Goal: Task Accomplishment & Management: Use online tool/utility

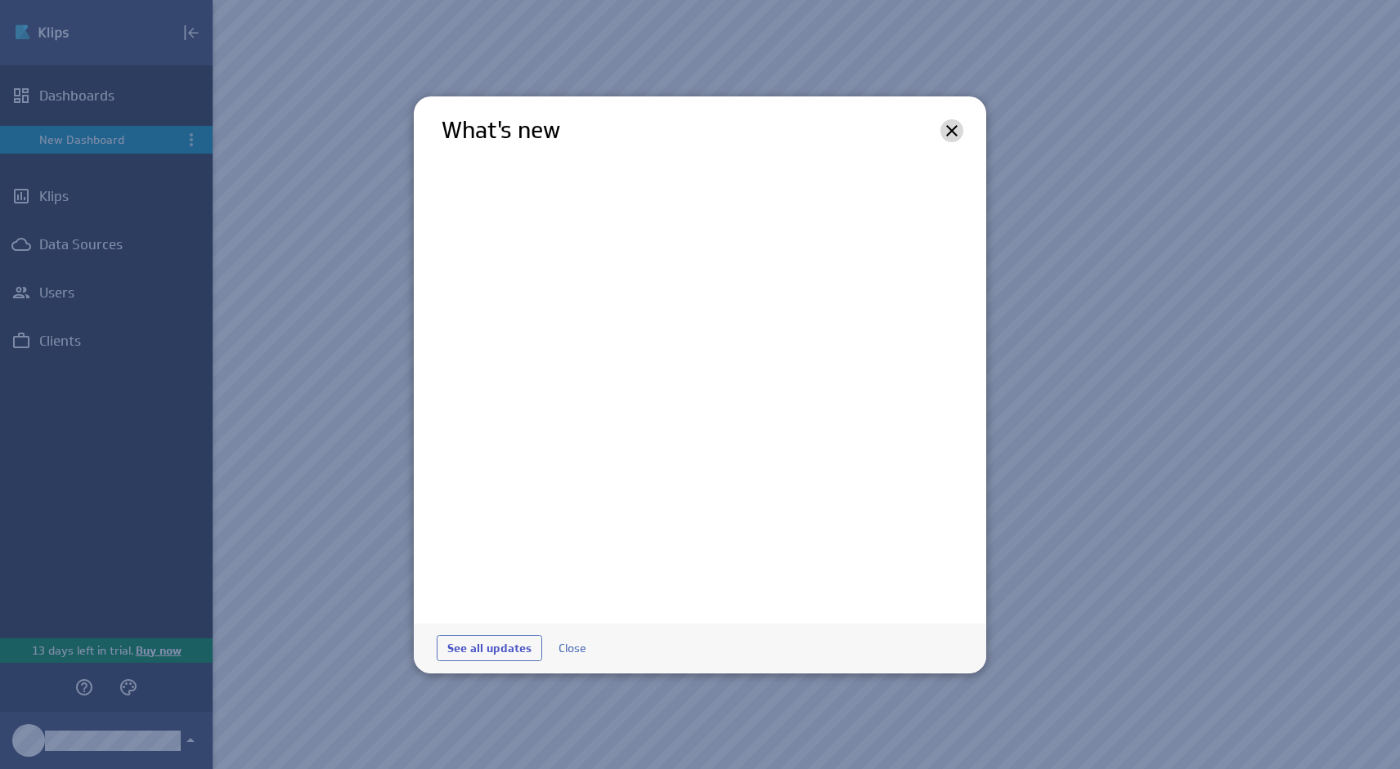
click at [950, 128] on icon at bounding box center [952, 131] width 20 height 20
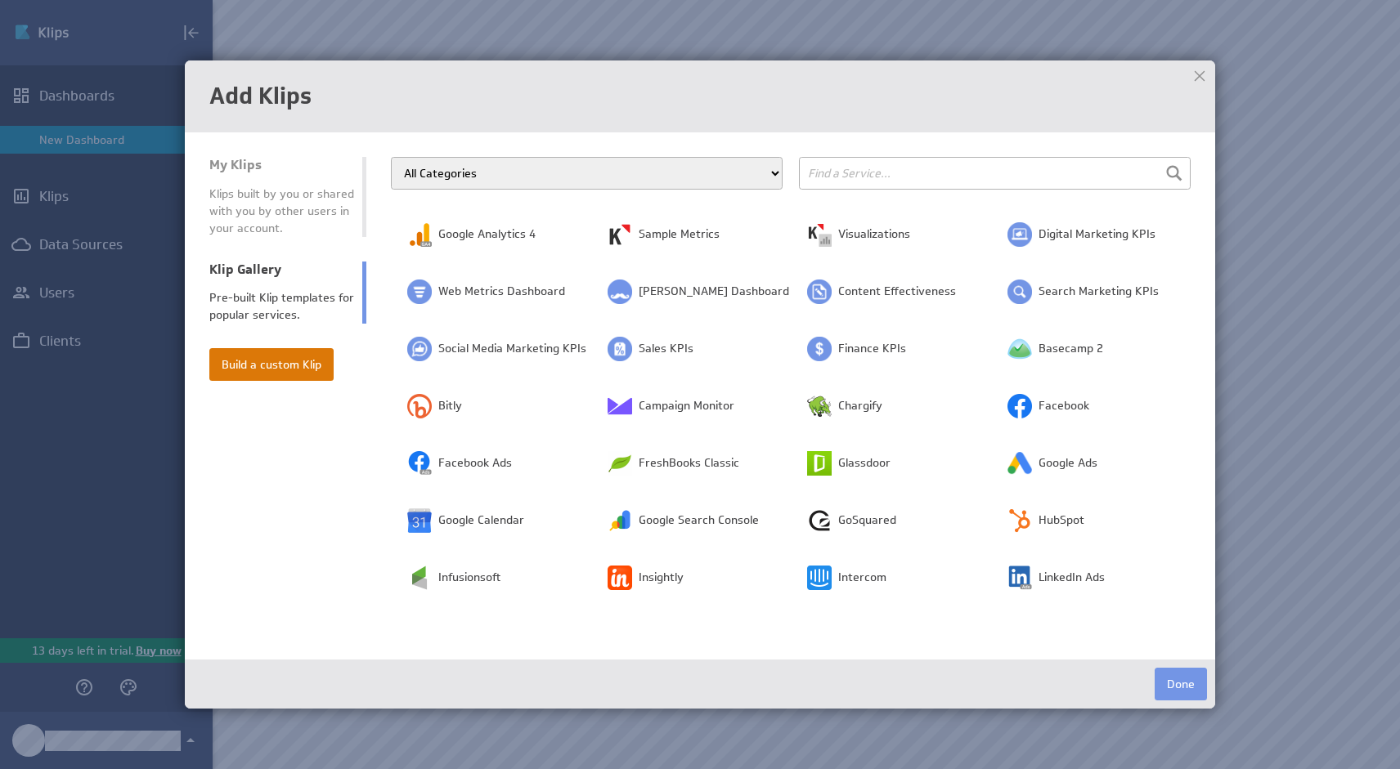
click at [252, 367] on button "Build a custom Klip" at bounding box center [271, 364] width 124 height 33
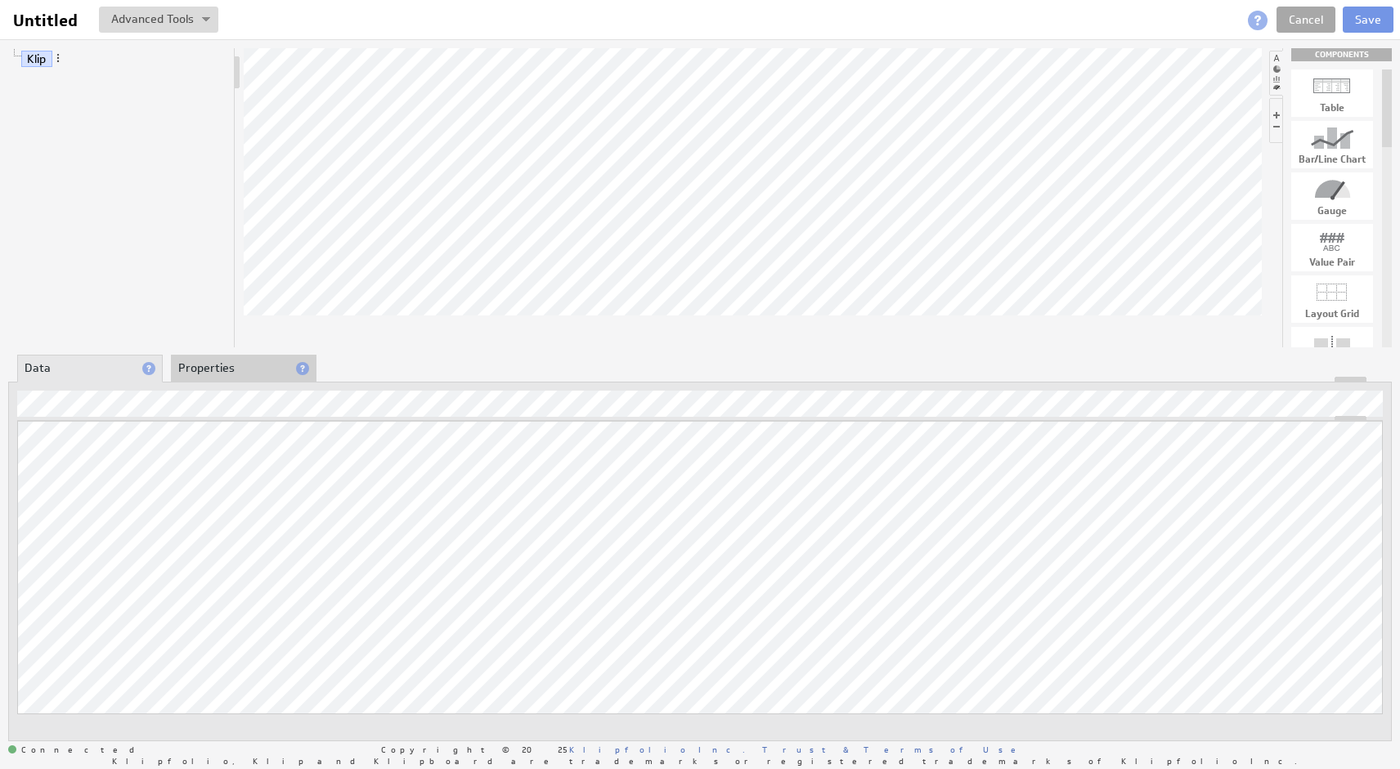
click at [1307, 19] on link "Cancel" at bounding box center [1305, 20] width 59 height 26
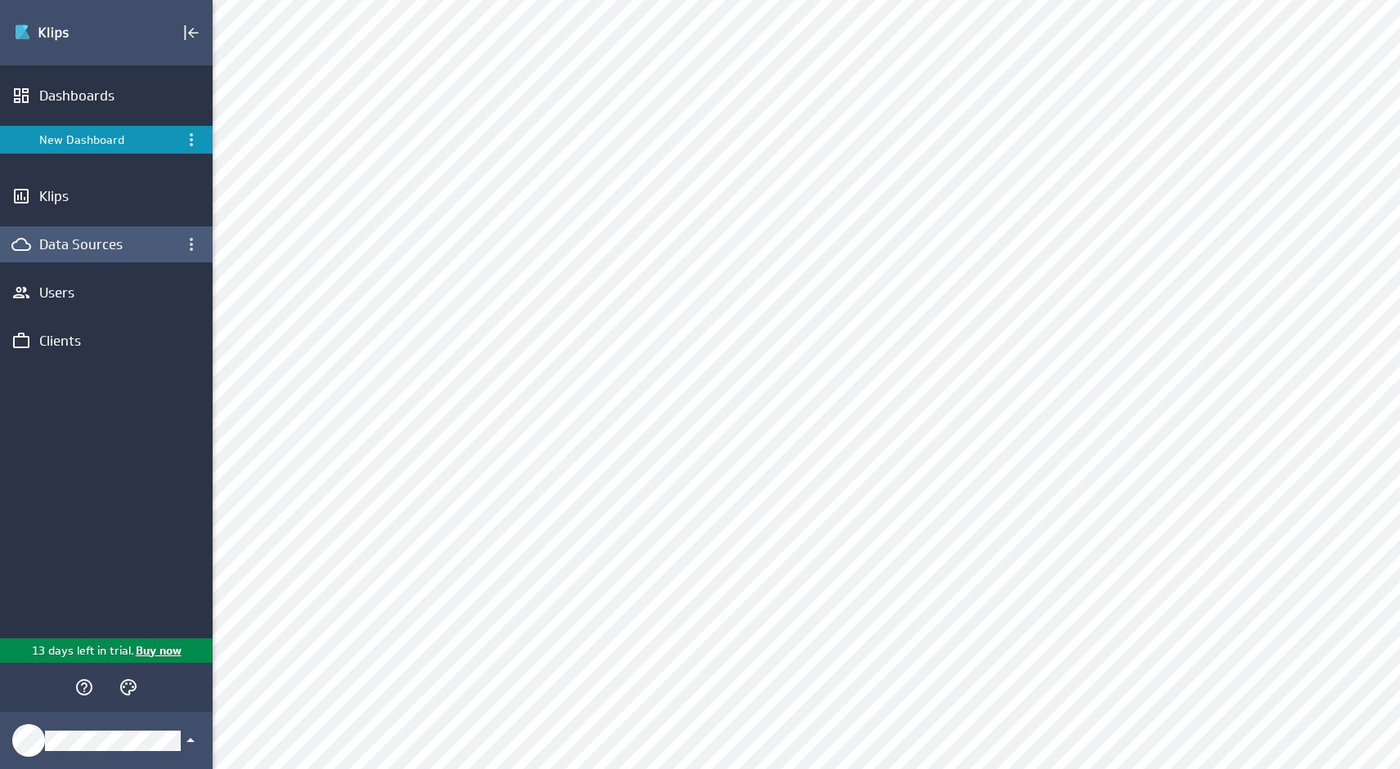
click at [101, 240] on div "Data Sources" at bounding box center [106, 244] width 134 height 18
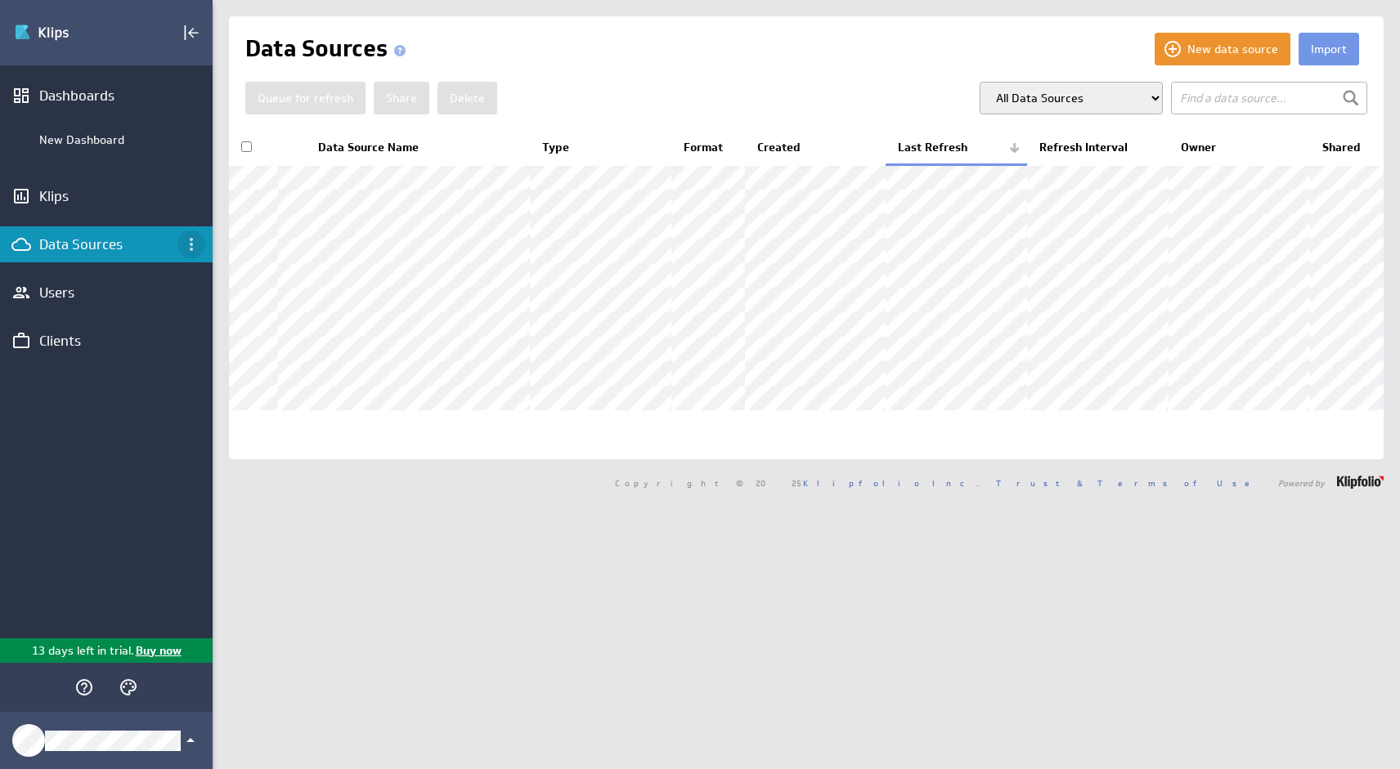
click at [194, 245] on icon "Data Sources menu" at bounding box center [191, 245] width 20 height 20
click at [161, 206] on div at bounding box center [700, 384] width 1400 height 769
click at [191, 96] on icon "Dashboard menu" at bounding box center [191, 95] width 3 height 13
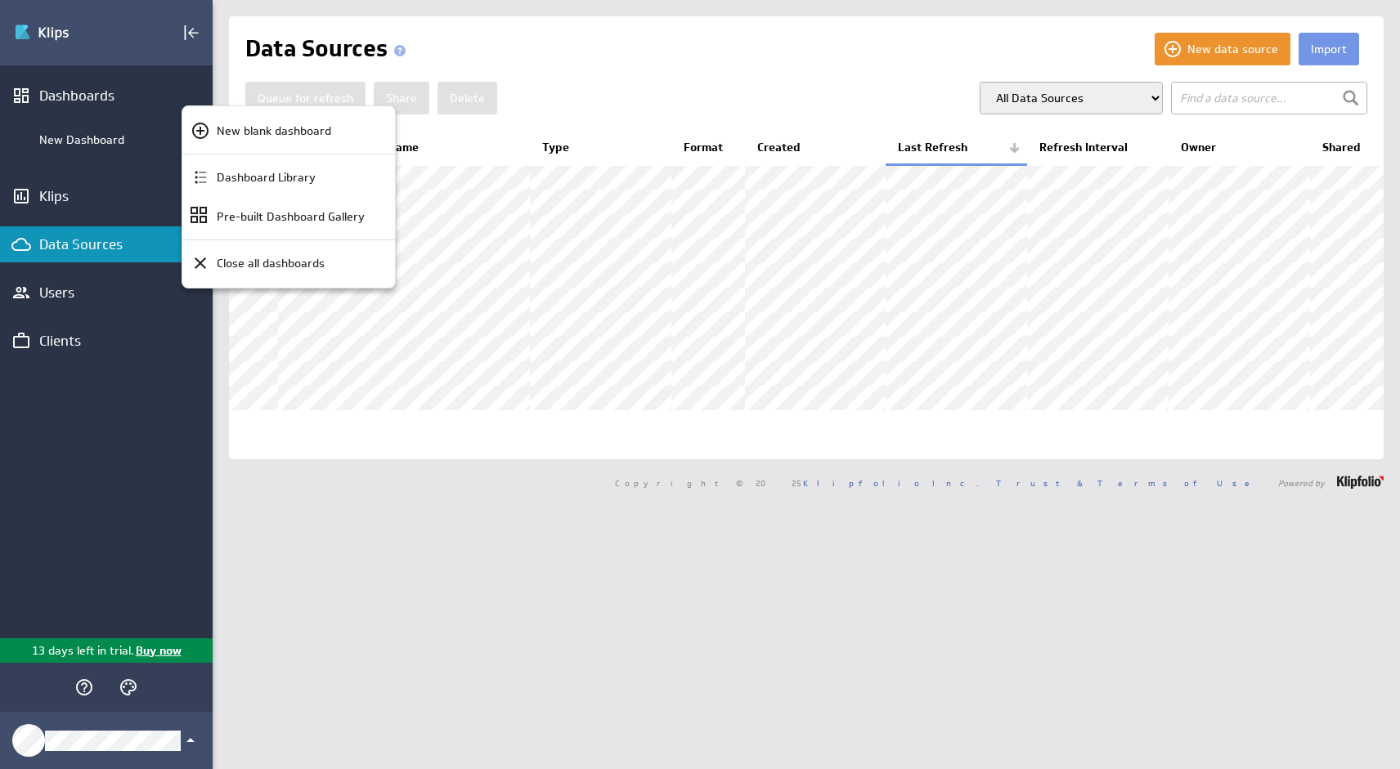
click at [186, 29] on div at bounding box center [700, 384] width 1400 height 769
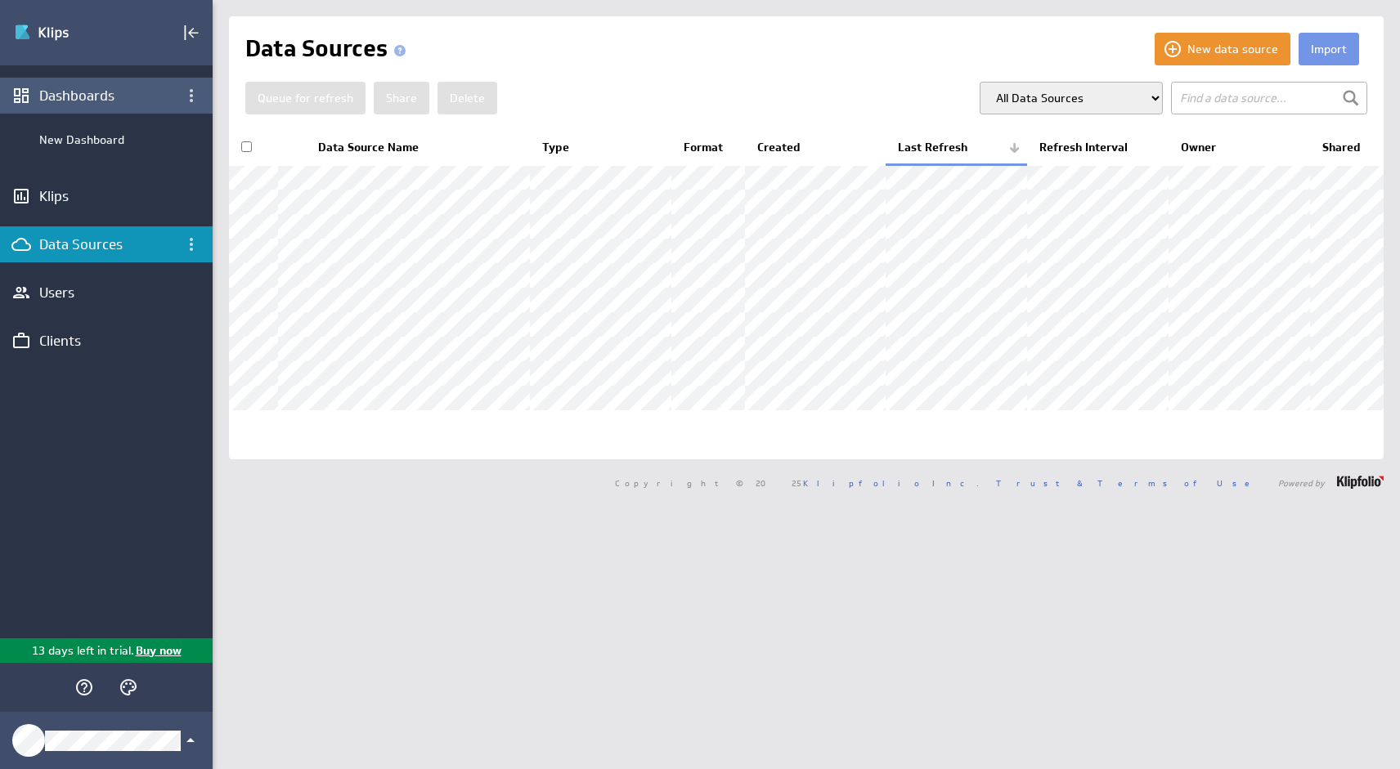
click at [88, 87] on div "Dashboards" at bounding box center [106, 96] width 134 height 18
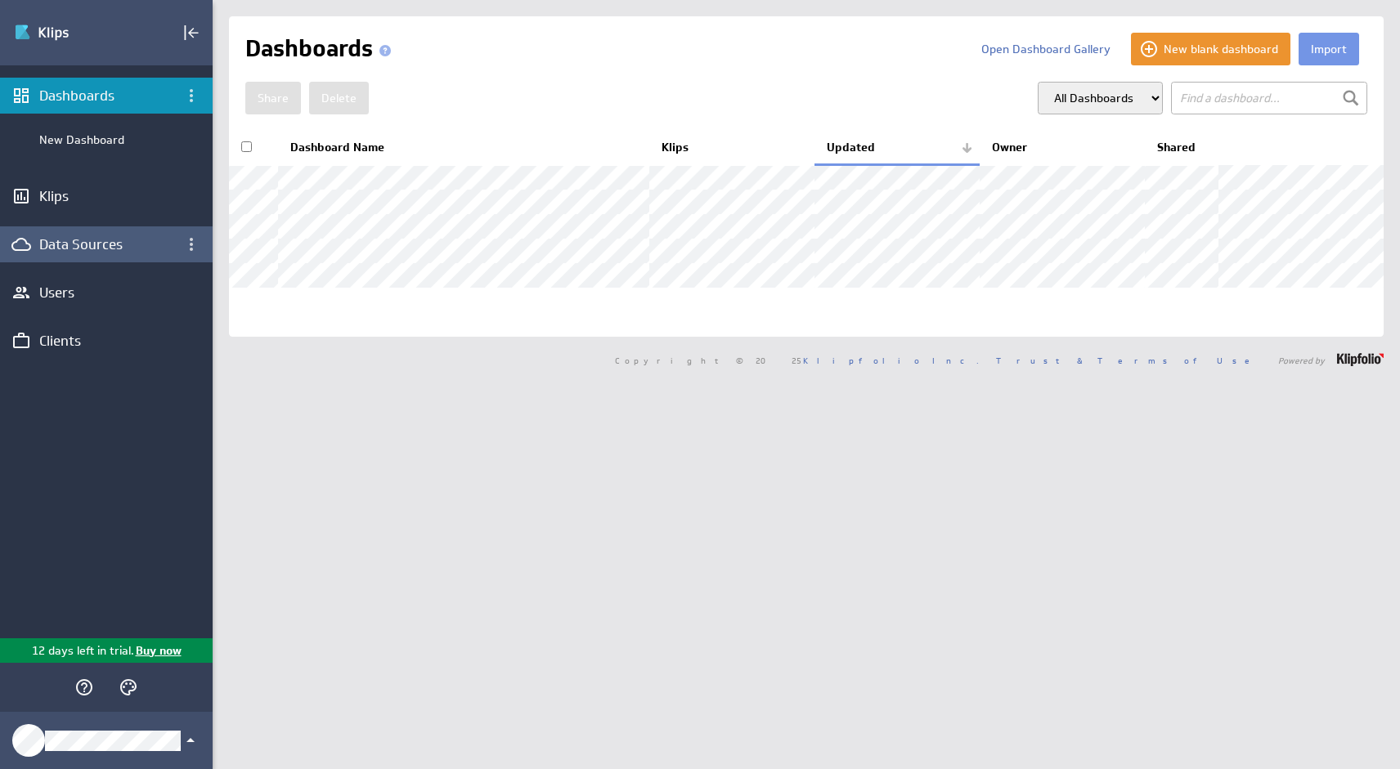
click at [68, 246] on div "Data Sources" at bounding box center [106, 244] width 134 height 18
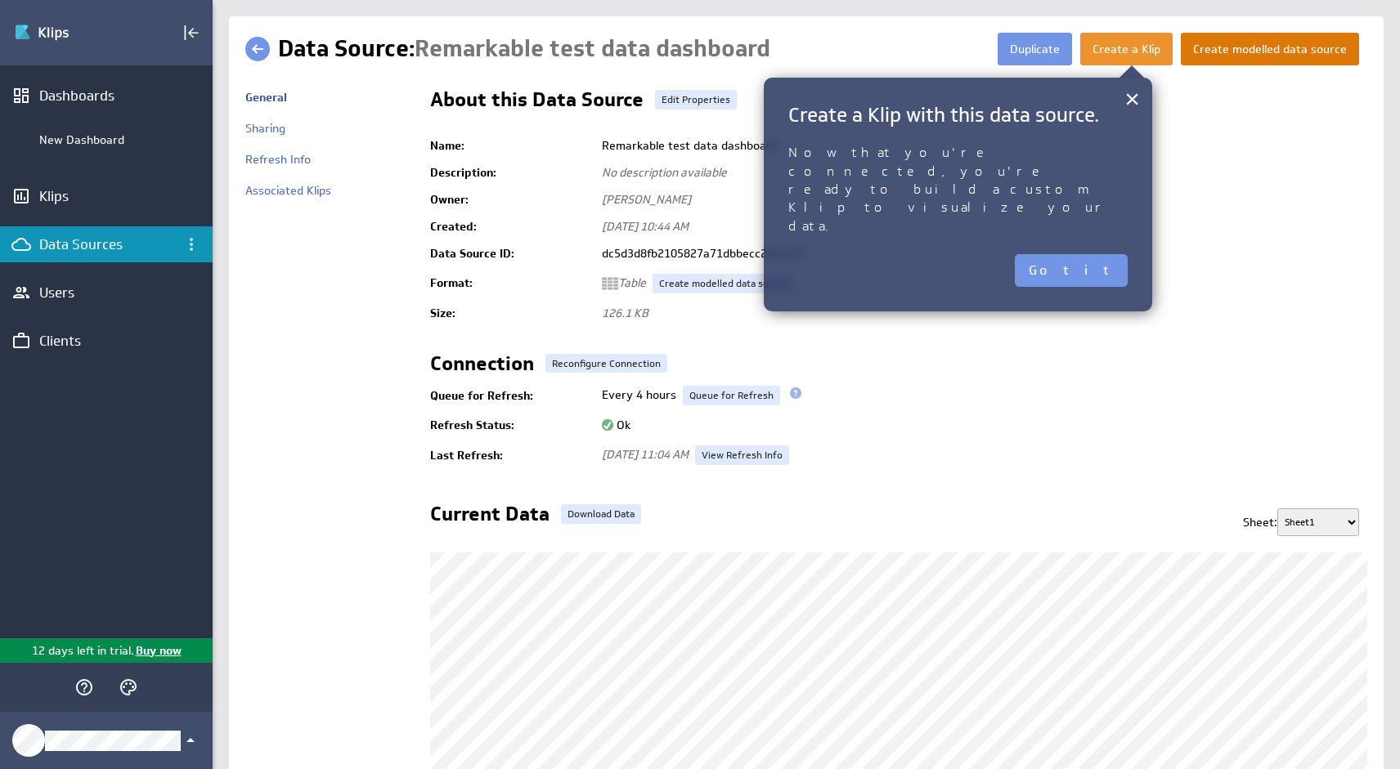
click at [1279, 42] on button "Create modelled data source" at bounding box center [1269, 49] width 178 height 33
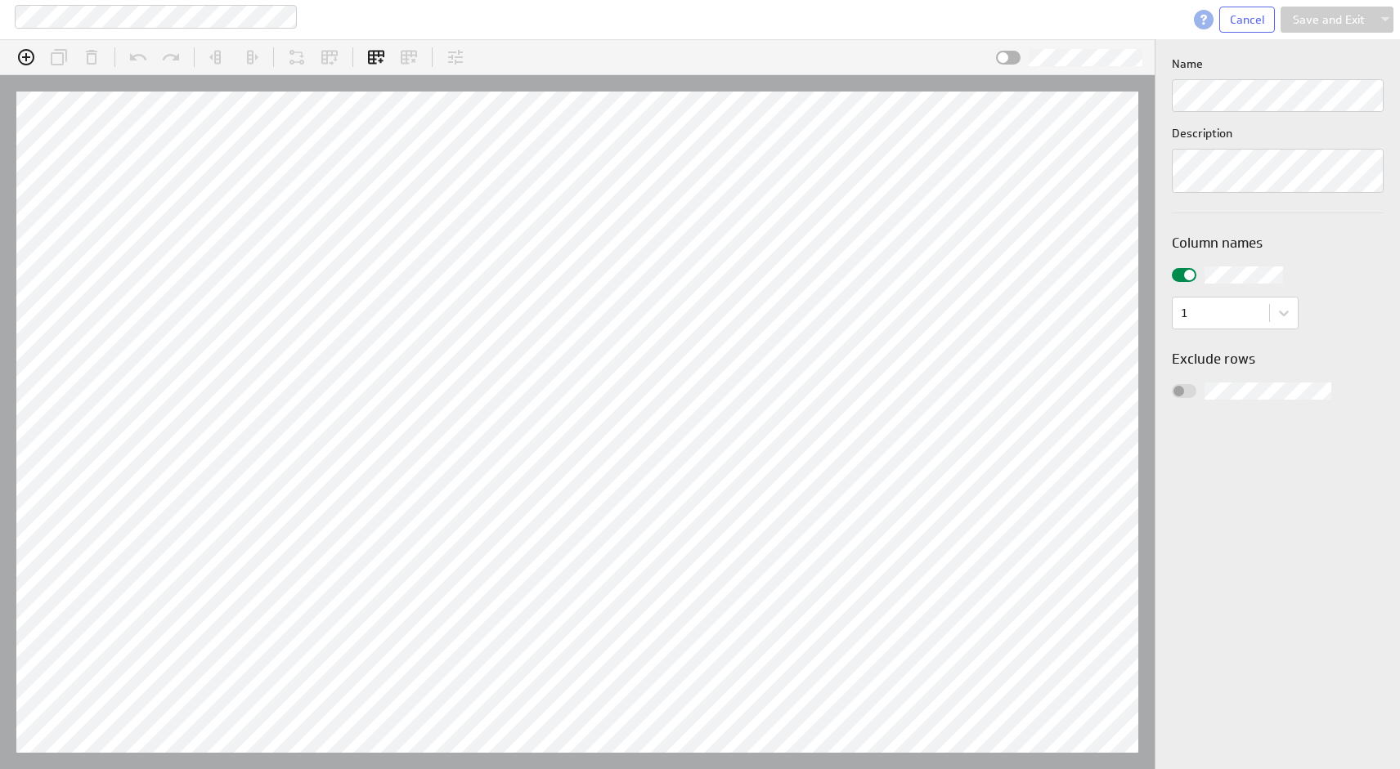
scroll to position [26, 1195]
click at [1331, 16] on button "Save and Exit" at bounding box center [1328, 20] width 96 height 26
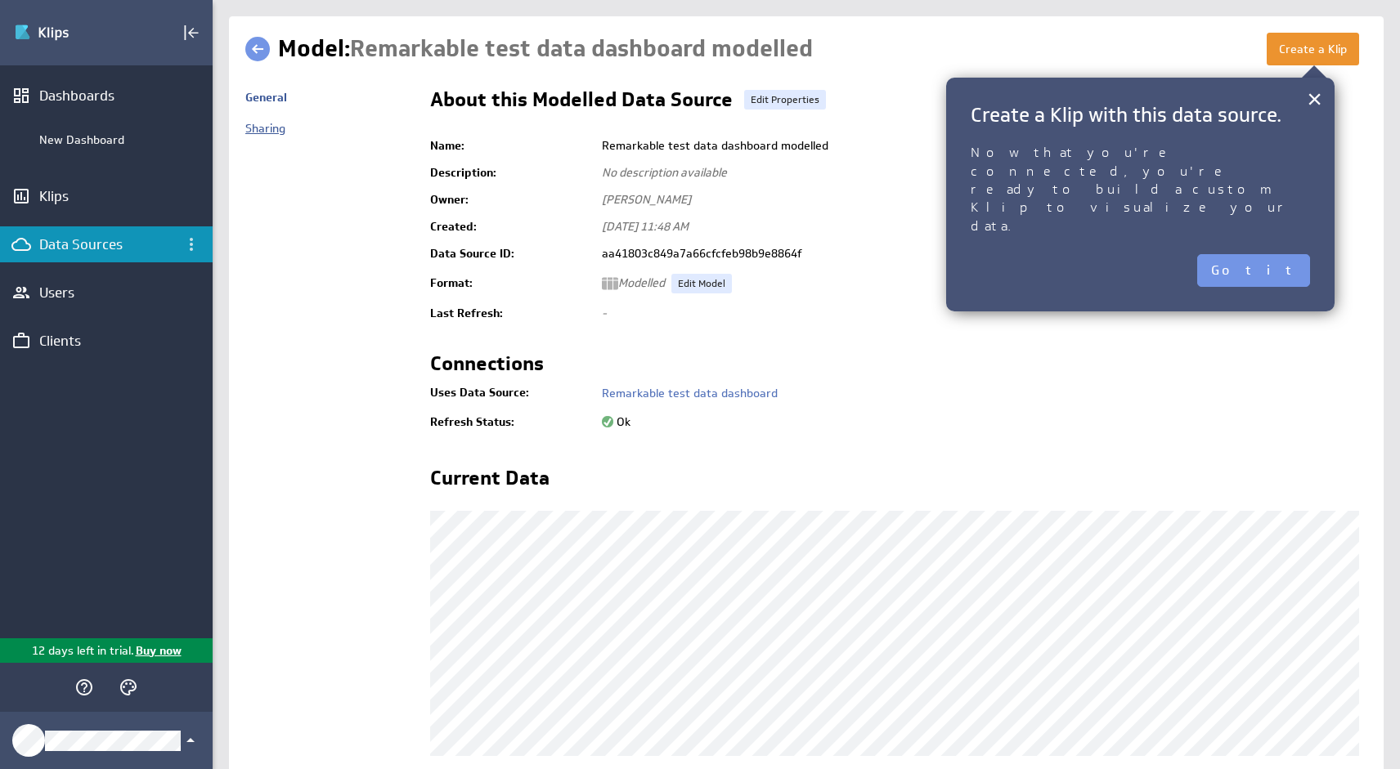
click at [267, 132] on link "Sharing" at bounding box center [265, 128] width 40 height 15
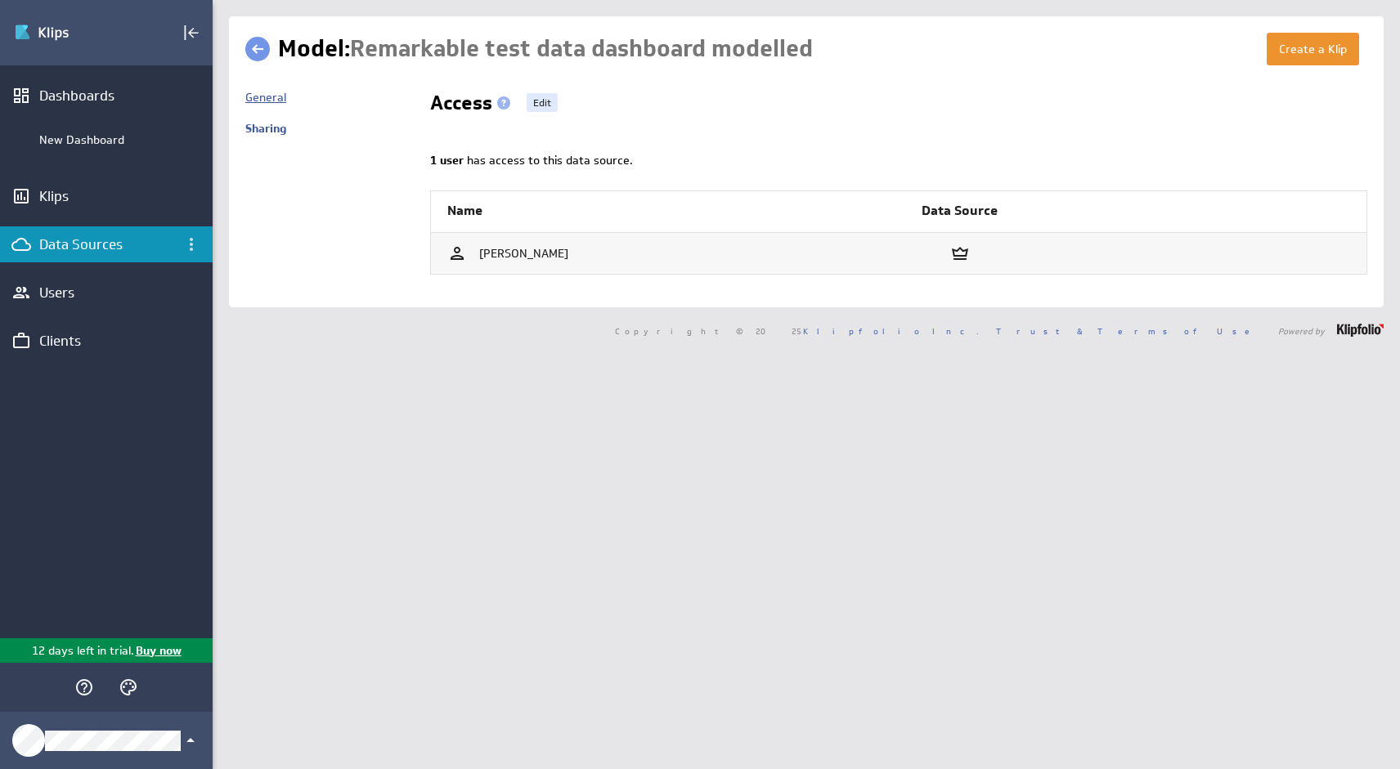
click at [275, 95] on link "General" at bounding box center [265, 97] width 41 height 15
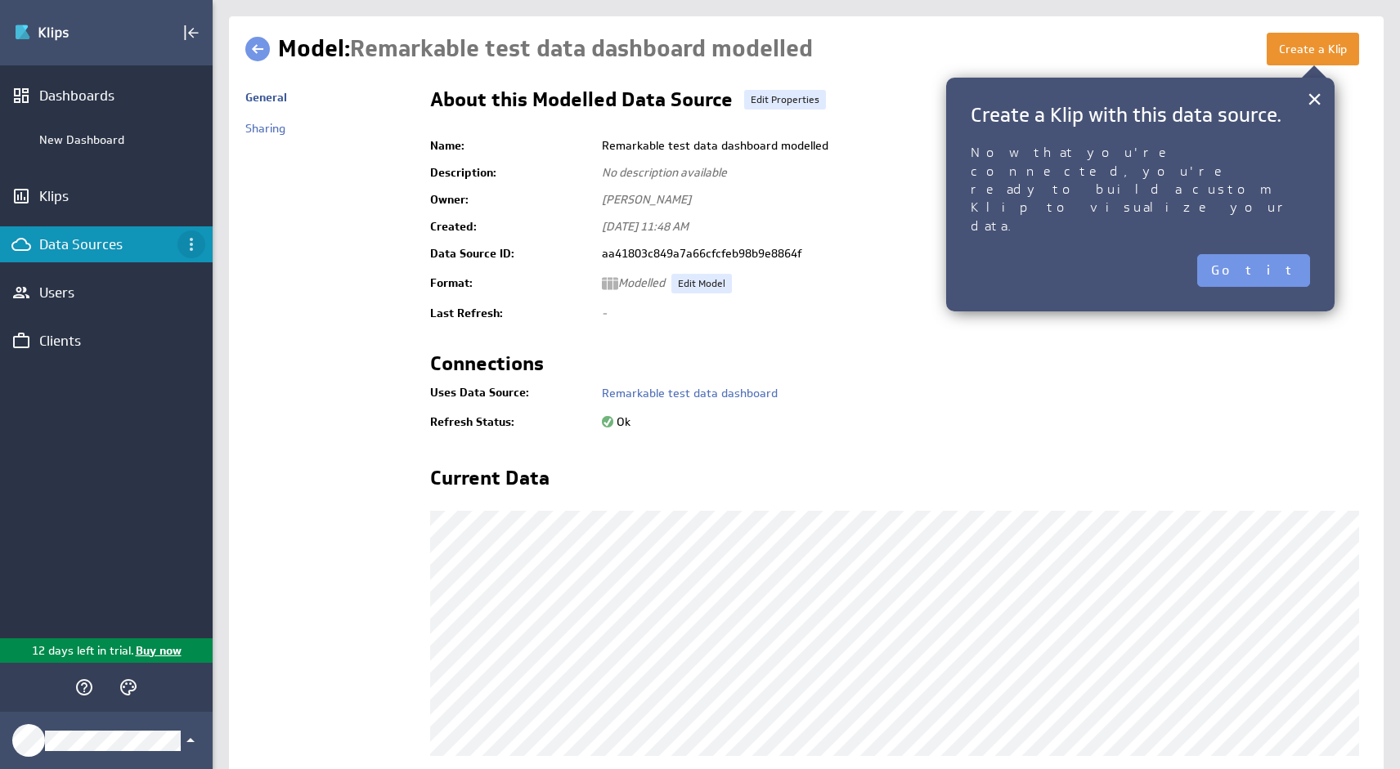
click at [188, 240] on icon "Data Sources menu" at bounding box center [191, 245] width 20 height 20
click at [156, 195] on div at bounding box center [700, 384] width 1400 height 769
click at [73, 204] on div "Klips" at bounding box center [106, 196] width 134 height 18
click at [772, 100] on link "Edit Properties" at bounding box center [785, 100] width 82 height 20
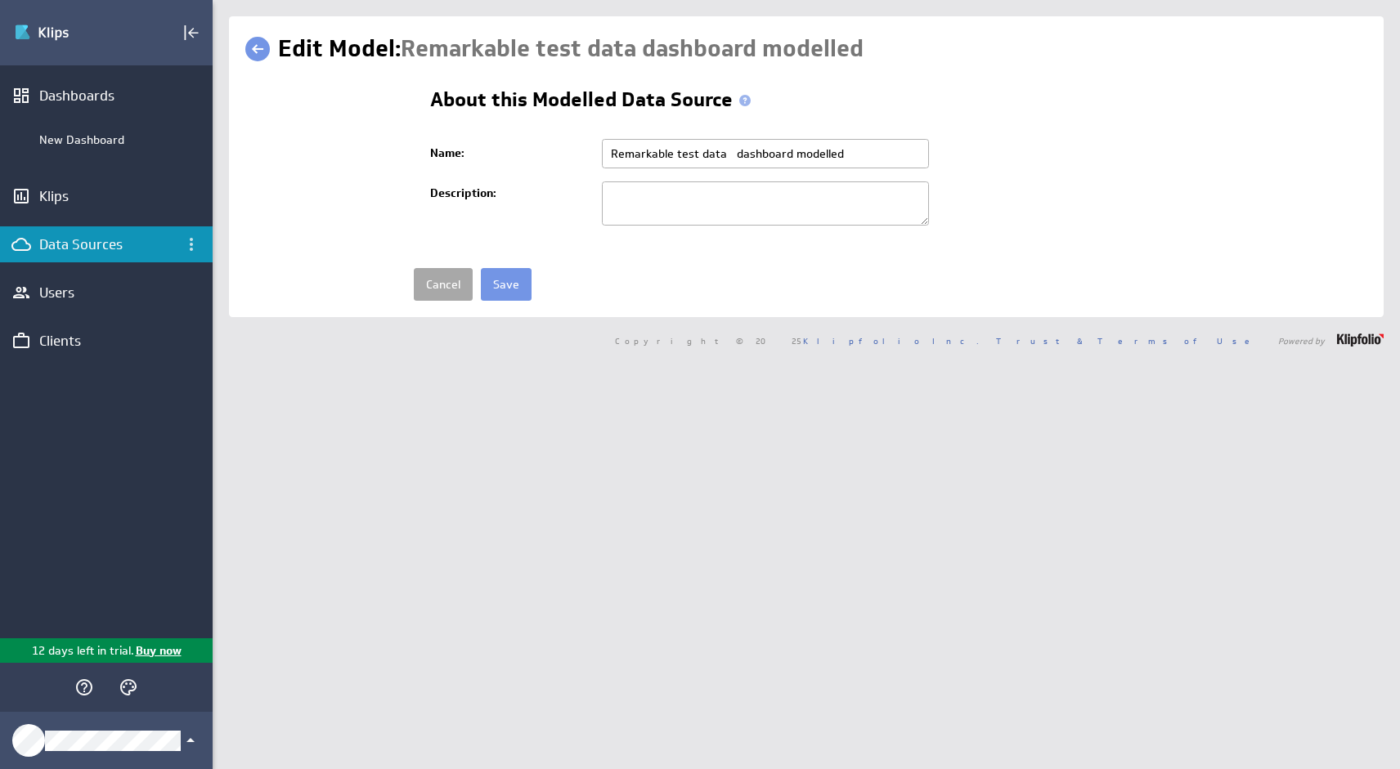
click at [447, 281] on link "Cancel" at bounding box center [443, 284] width 59 height 33
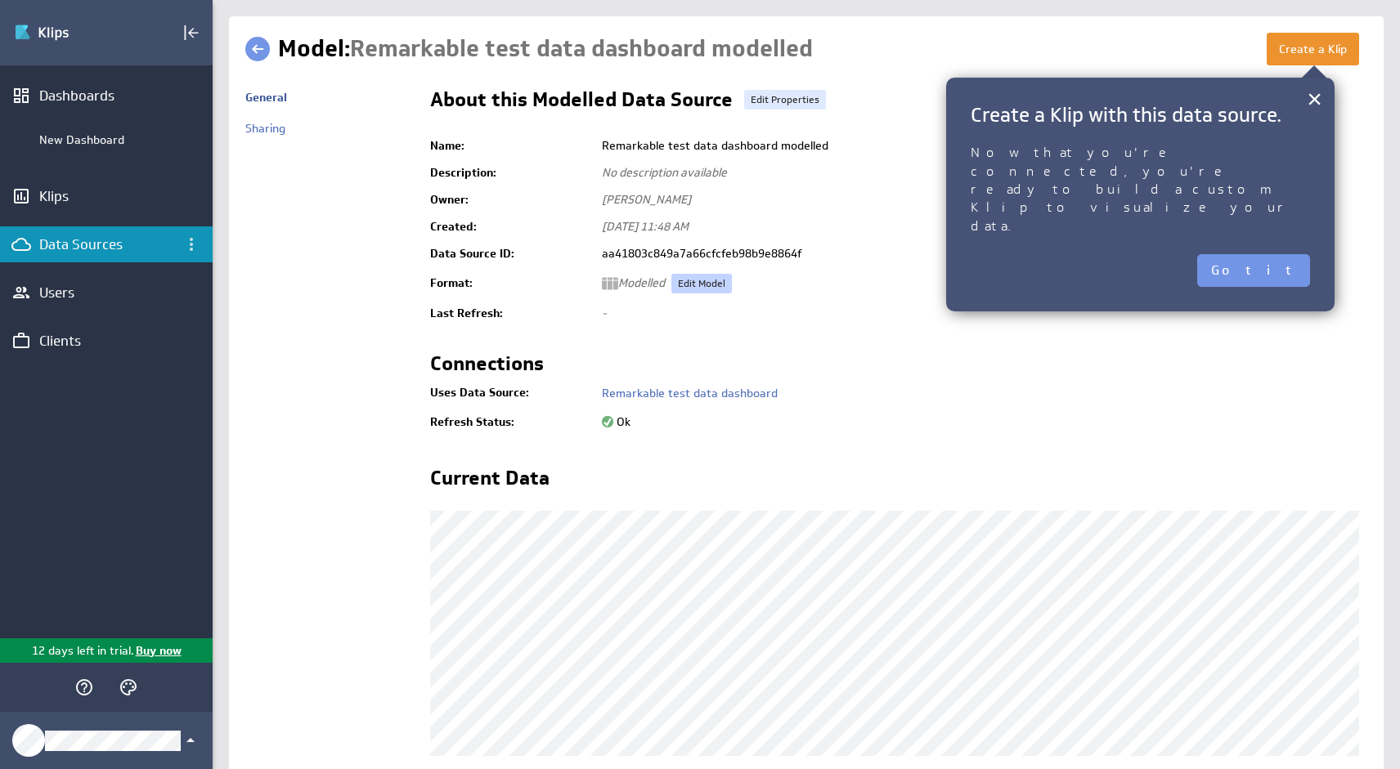
click at [699, 284] on link "Edit Model" at bounding box center [701, 284] width 60 height 20
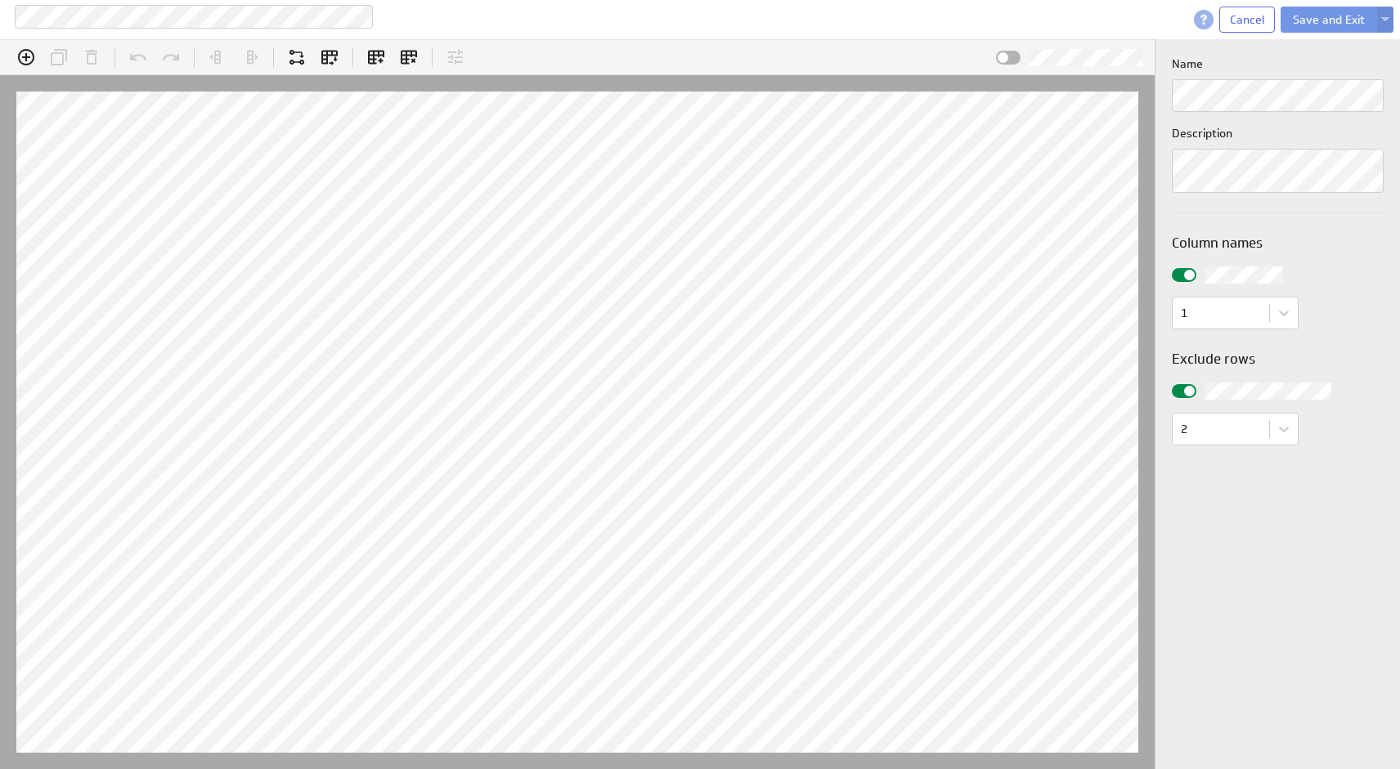
scroll to position [26, 1195]
click at [28, 51] on icon "Add column" at bounding box center [26, 57] width 16 height 16
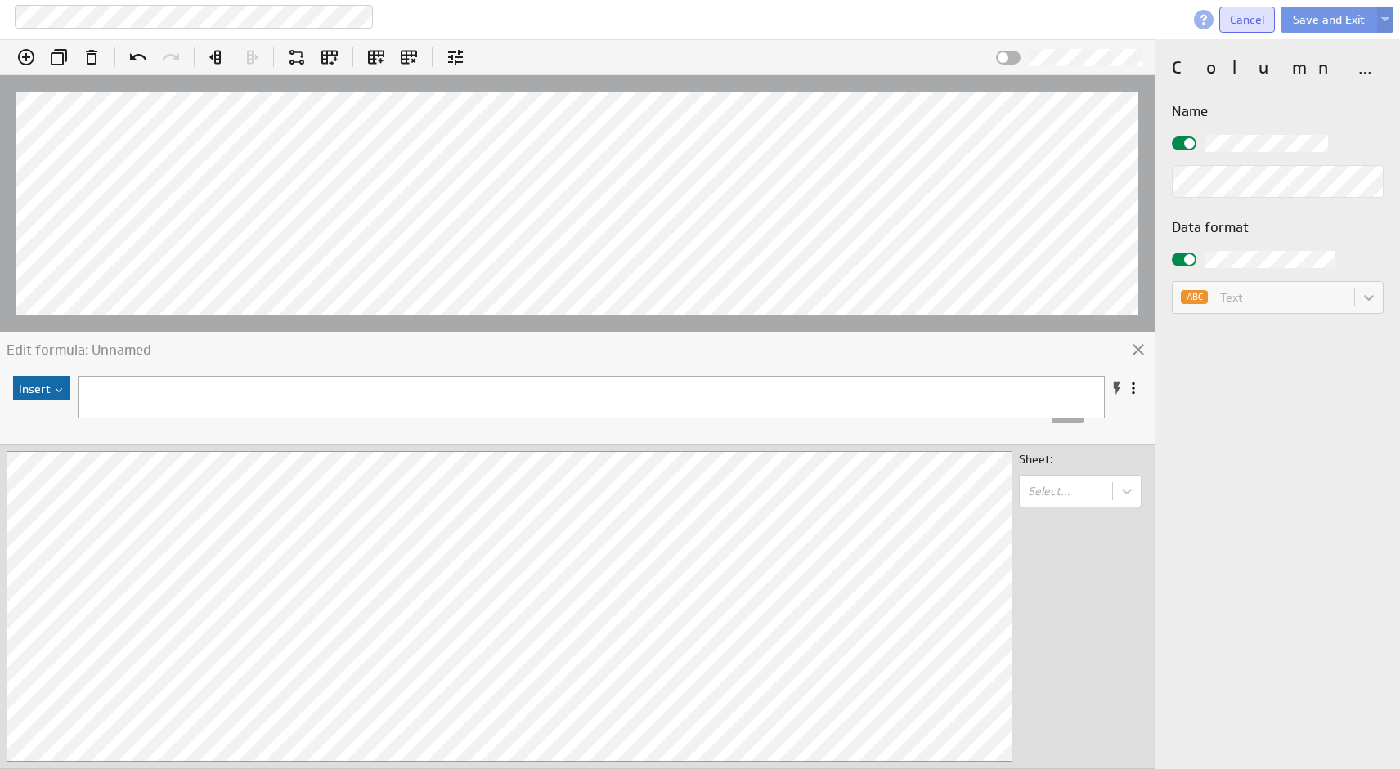
click at [1256, 19] on span "Cancel" at bounding box center [1247, 19] width 34 height 15
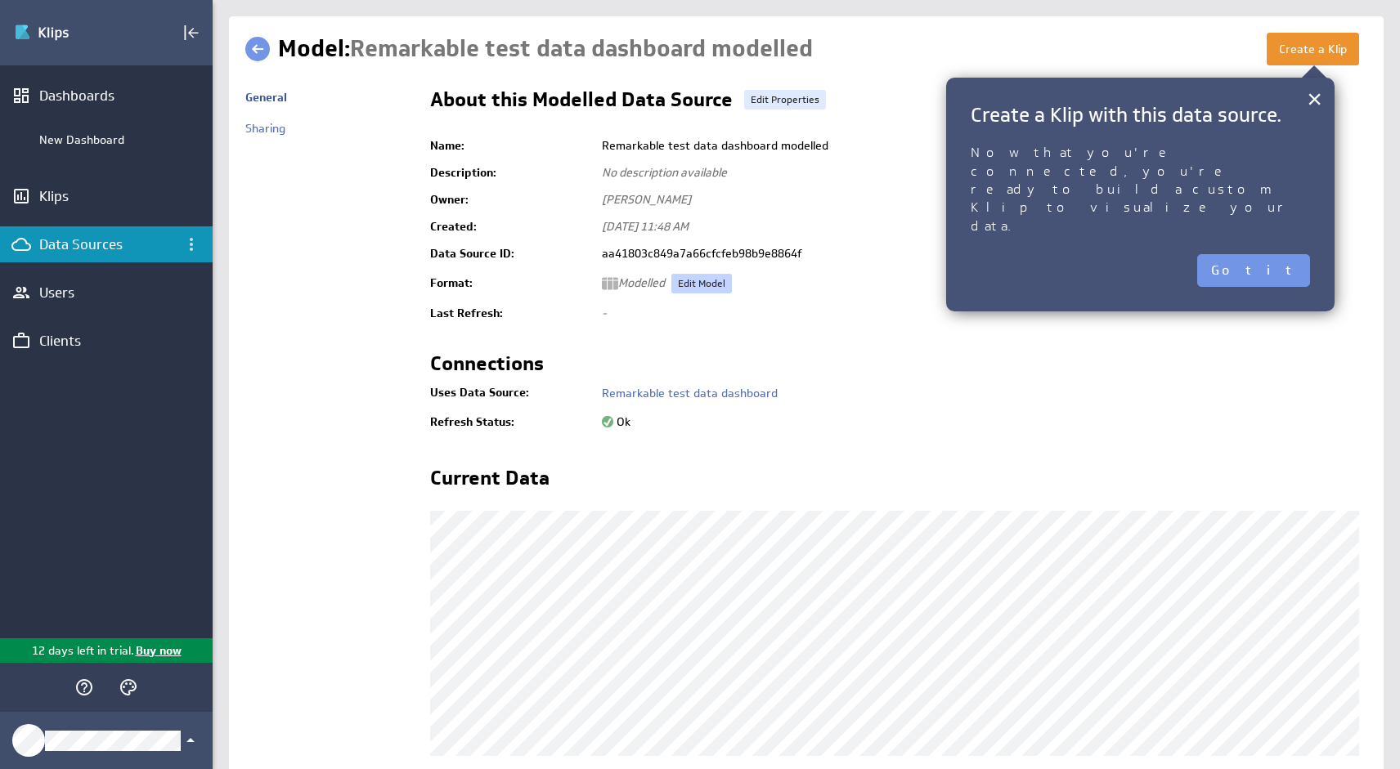
click at [705, 288] on link "Edit Model" at bounding box center [701, 284] width 60 height 20
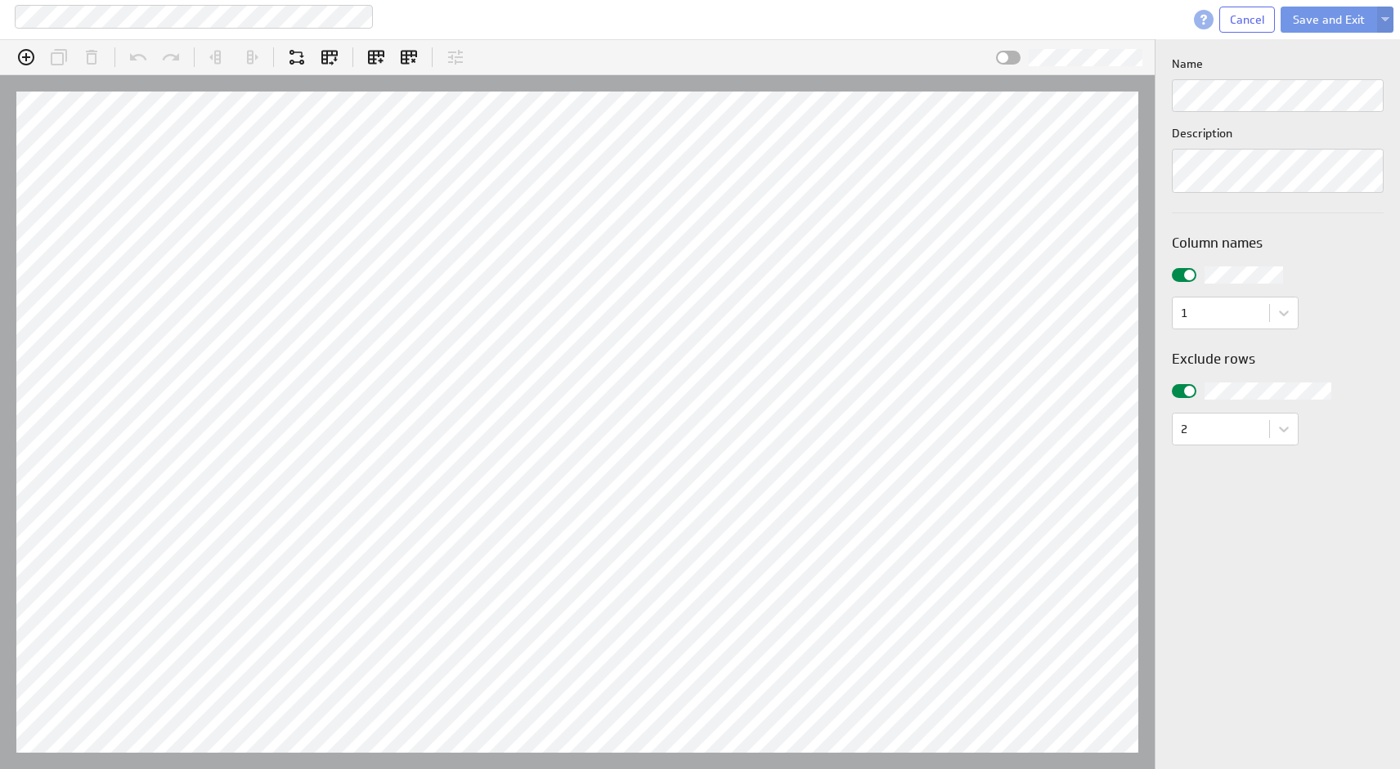
scroll to position [26, 1195]
